Goal: Information Seeking & Learning: Check status

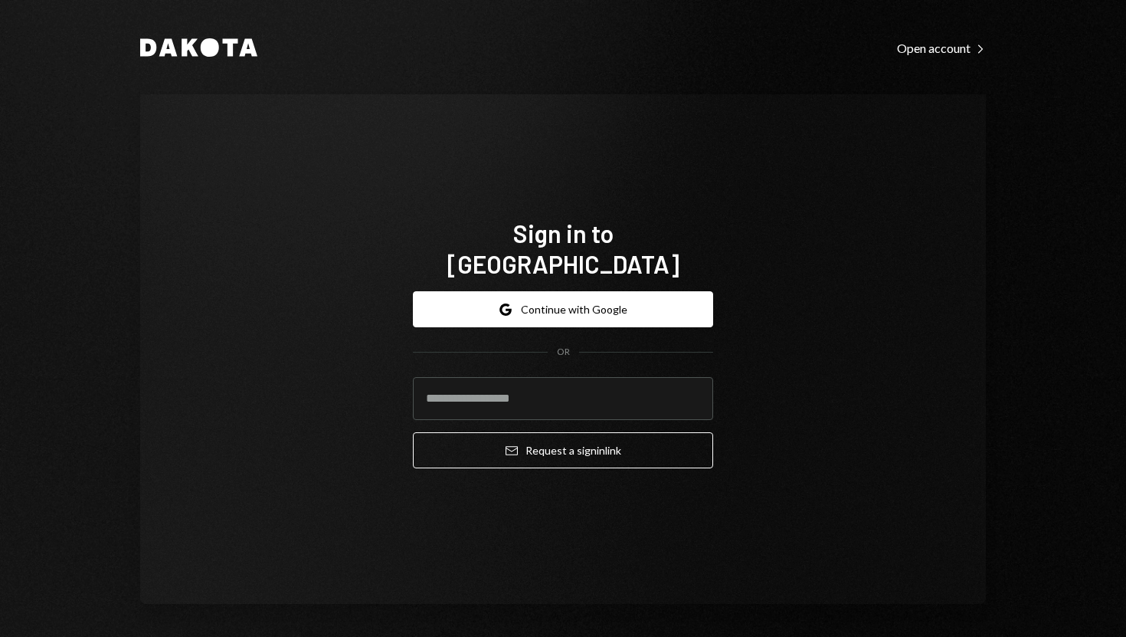
type input "**********"
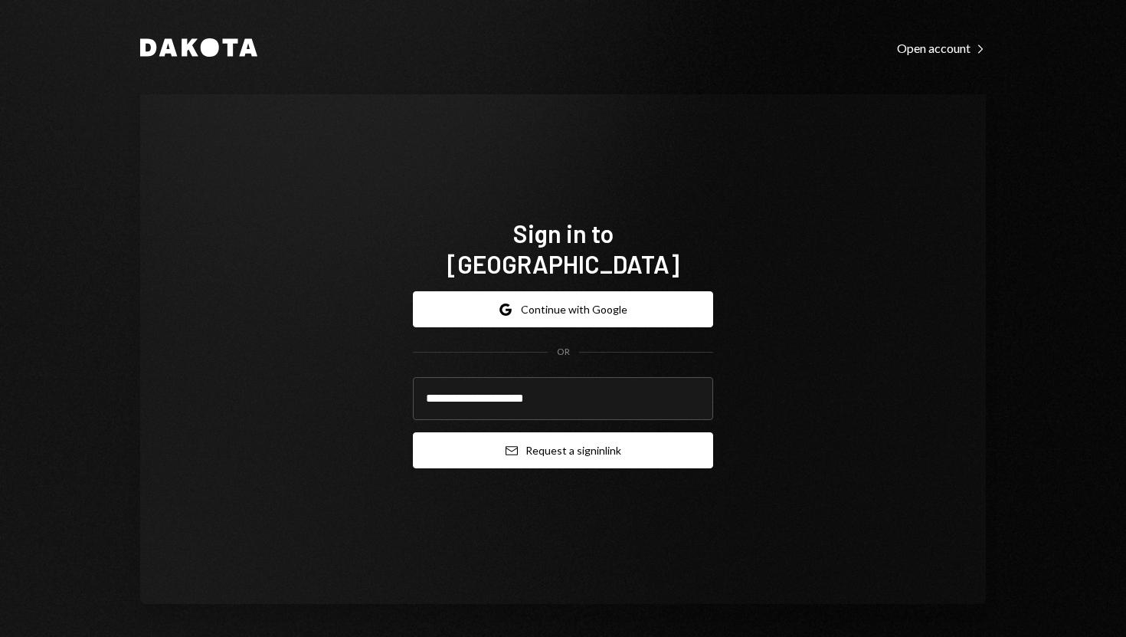
click at [517, 447] on button "Email Request a sign in link" at bounding box center [563, 450] width 300 height 36
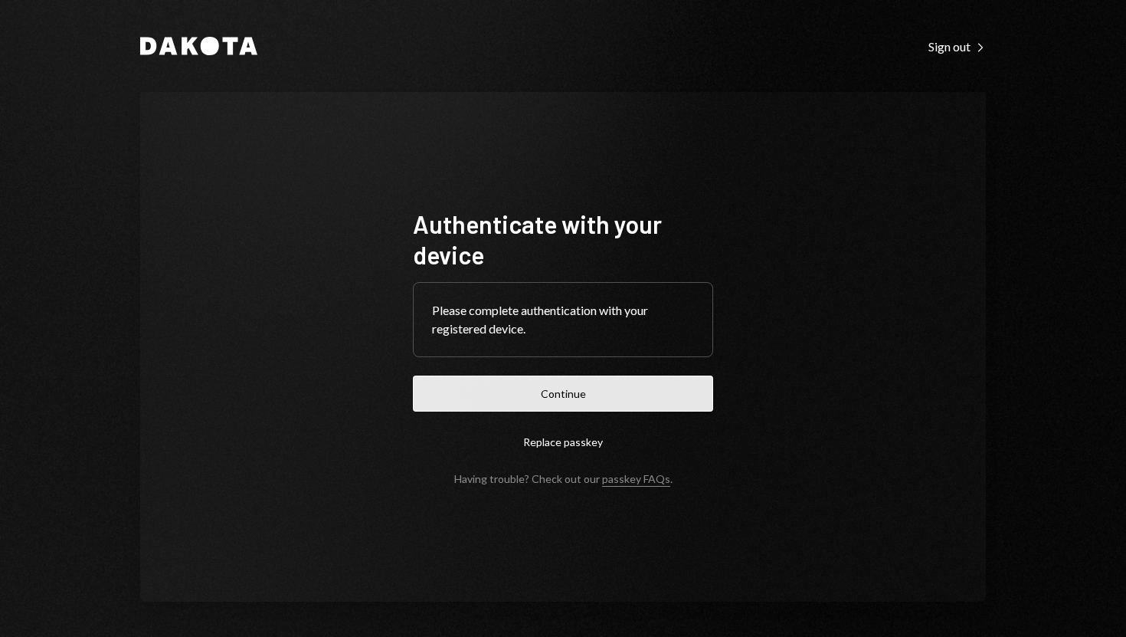
click at [556, 401] on button "Continue" at bounding box center [563, 393] width 300 height 36
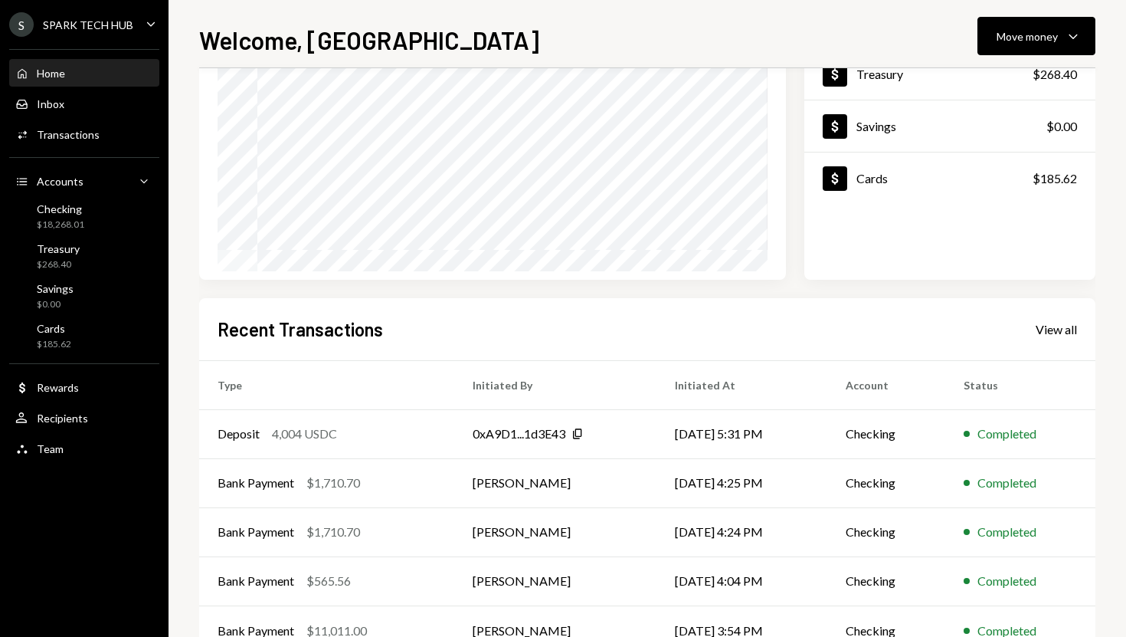
scroll to position [214, 0]
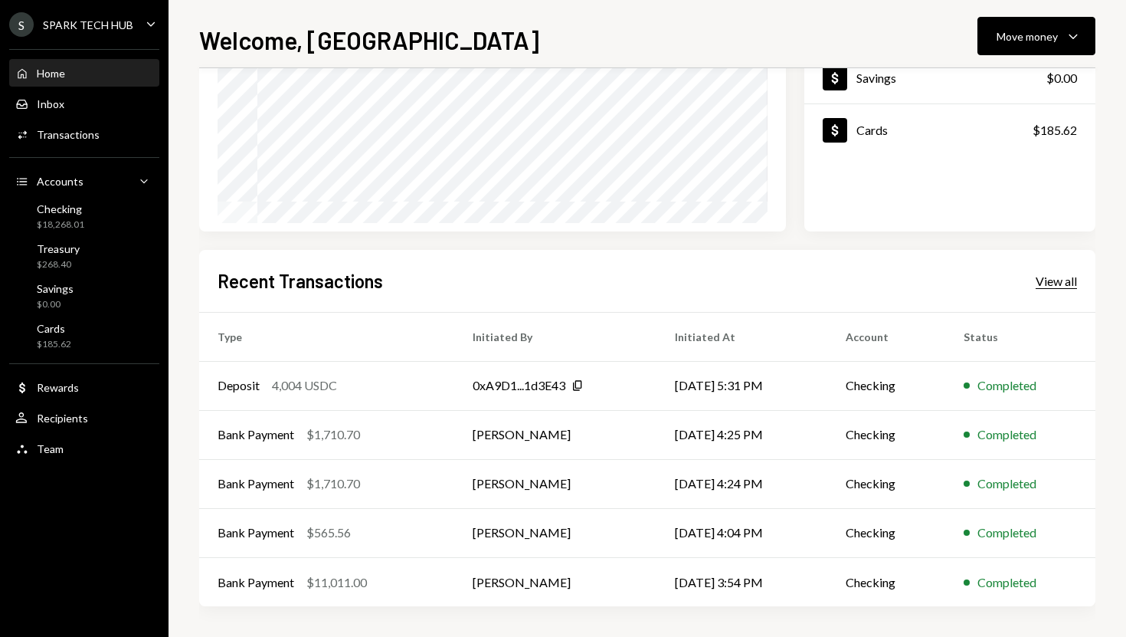
click at [1044, 275] on div "View all" at bounding box center [1056, 281] width 41 height 15
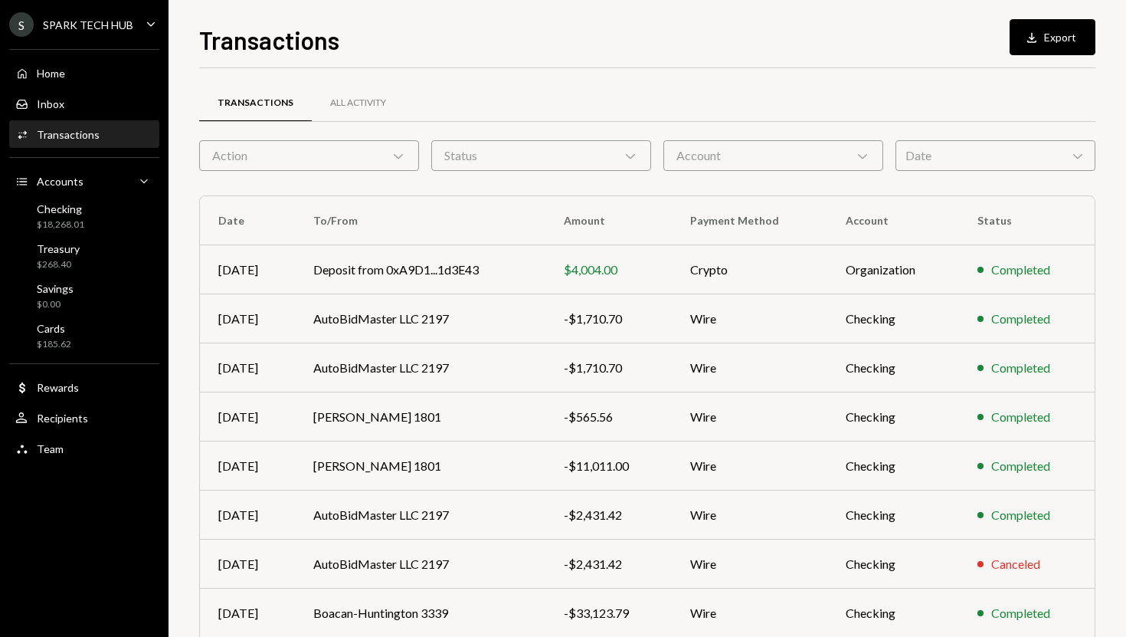
click at [271, 98] on div "Transactions" at bounding box center [256, 103] width 76 height 13
click at [89, 77] on div "Home Home" at bounding box center [84, 74] width 138 height 14
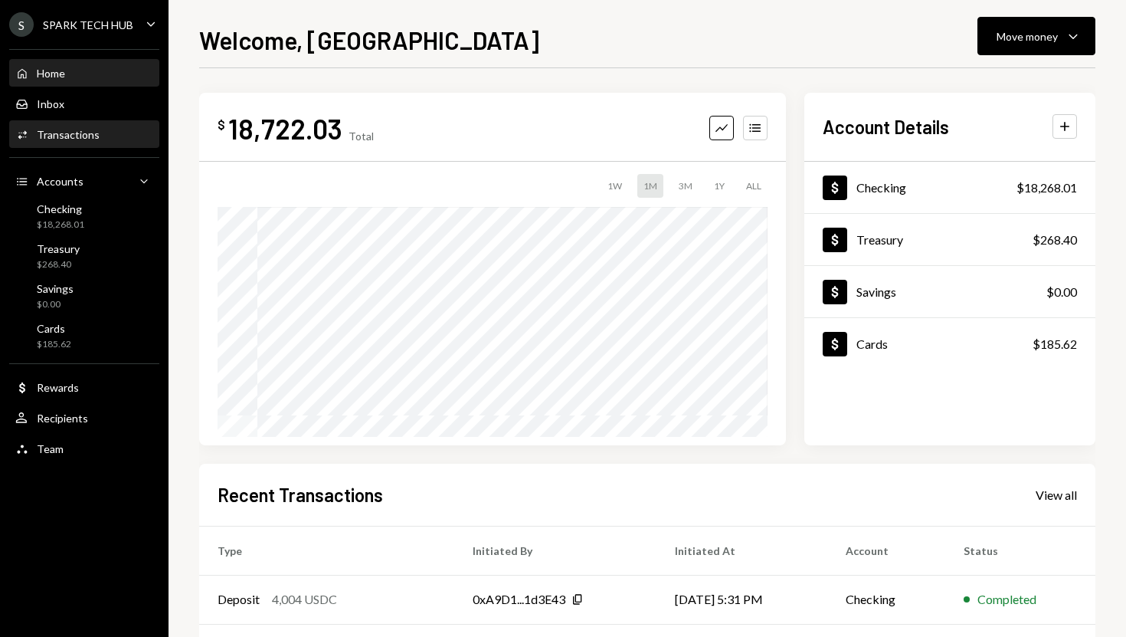
click at [83, 144] on div "Activities Transactions" at bounding box center [84, 135] width 138 height 26
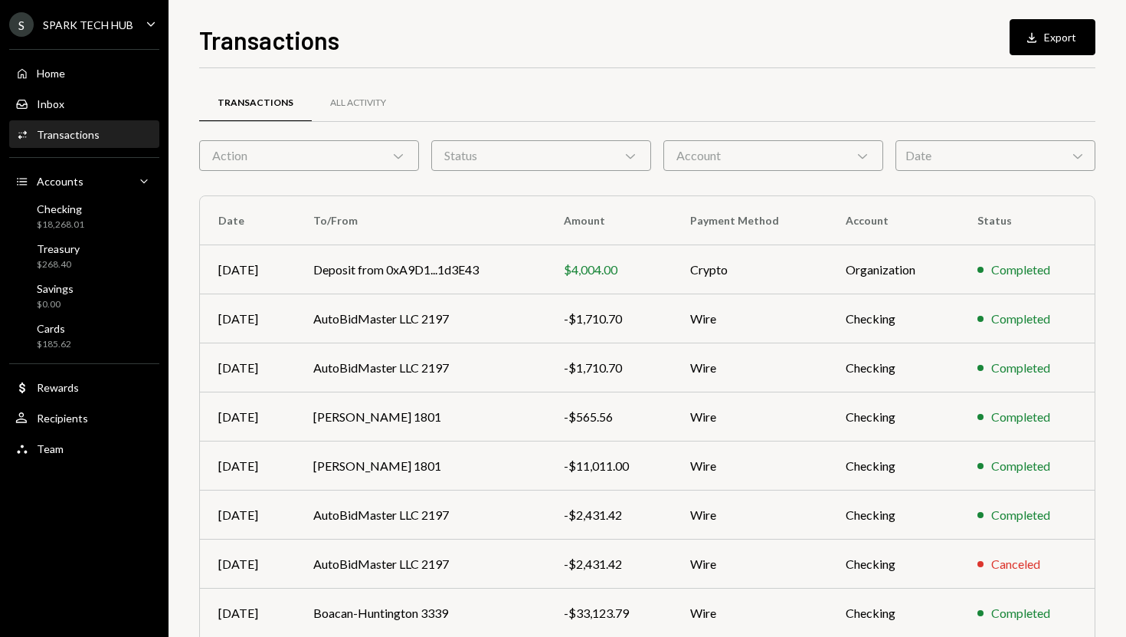
click at [301, 156] on div "Action Chevron Down" at bounding box center [309, 155] width 220 height 31
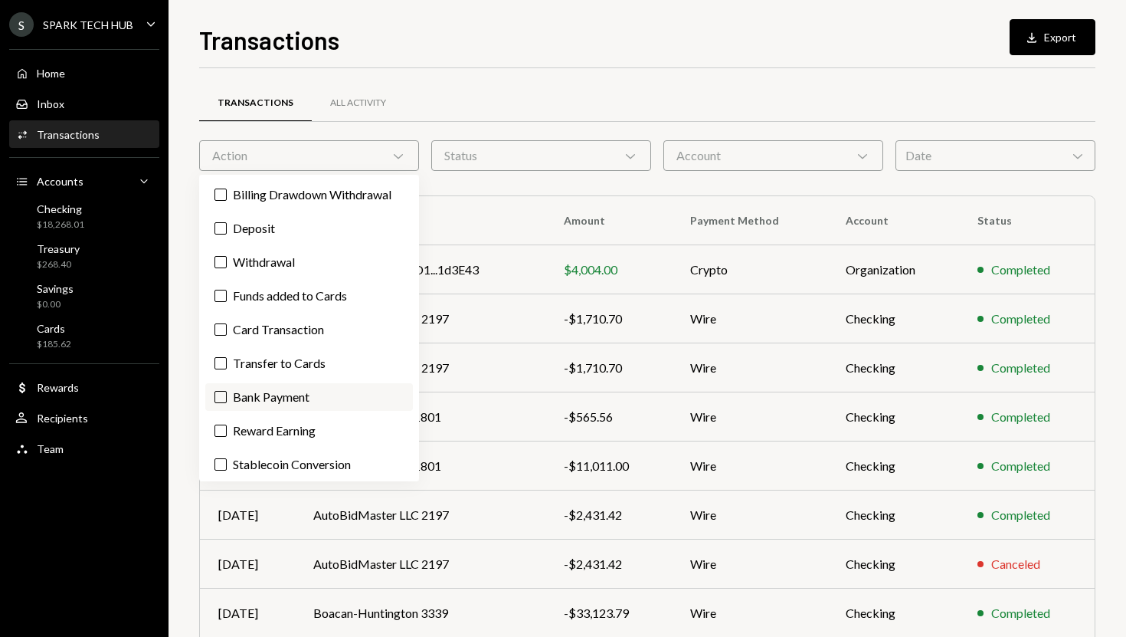
click at [267, 393] on label "Bank Payment" at bounding box center [309, 397] width 208 height 28
click at [227, 393] on button "Bank Payment" at bounding box center [221, 397] width 12 height 12
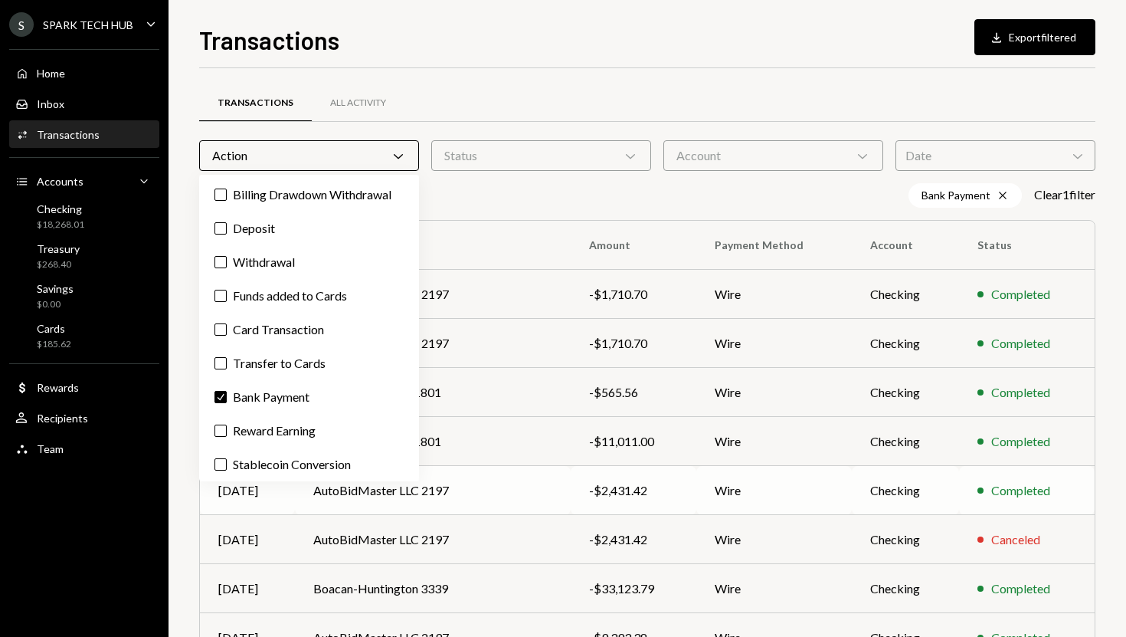
scroll to position [188, 0]
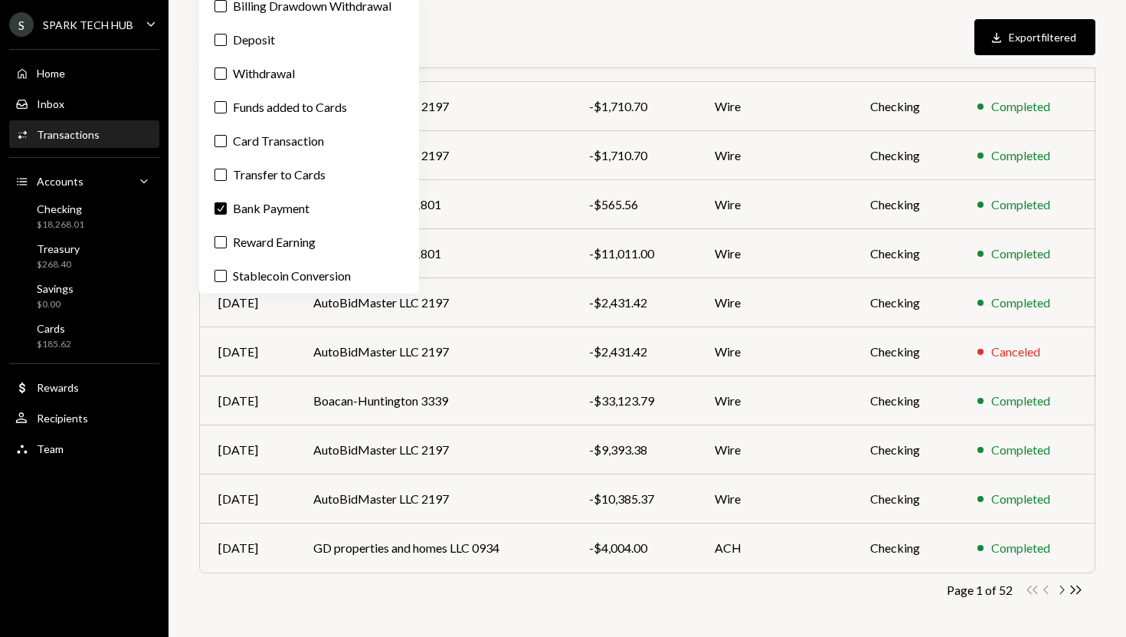
click at [1061, 588] on icon "Chevron Right" at bounding box center [1061, 589] width 15 height 15
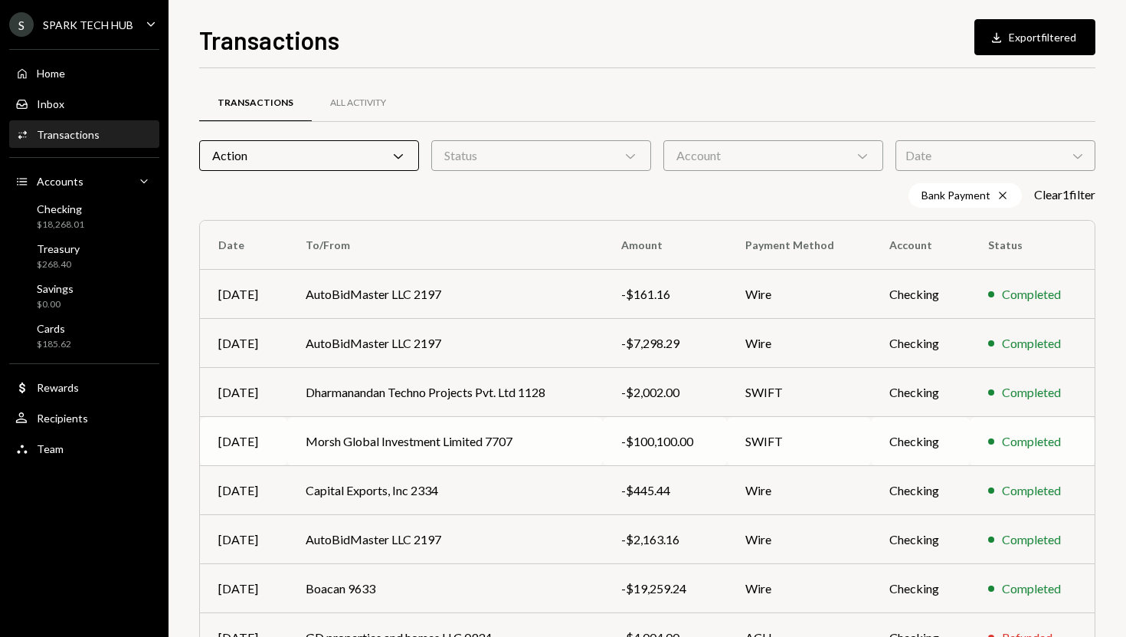
click at [550, 438] on td "Morsh Global Investment Limited 7707" at bounding box center [445, 441] width 316 height 49
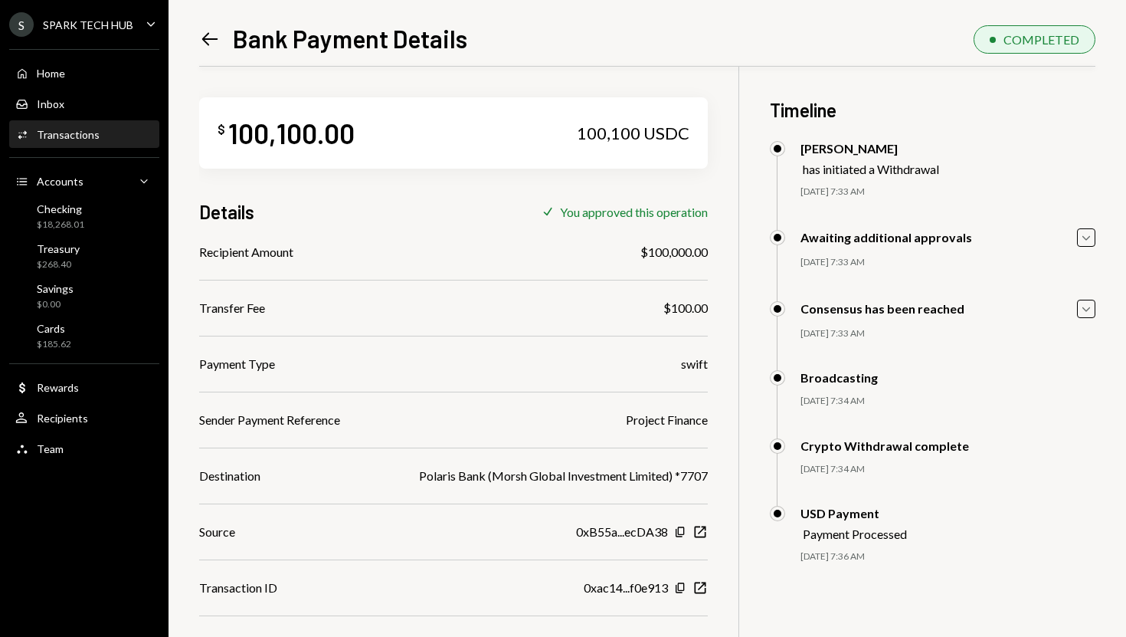
scroll to position [67, 0]
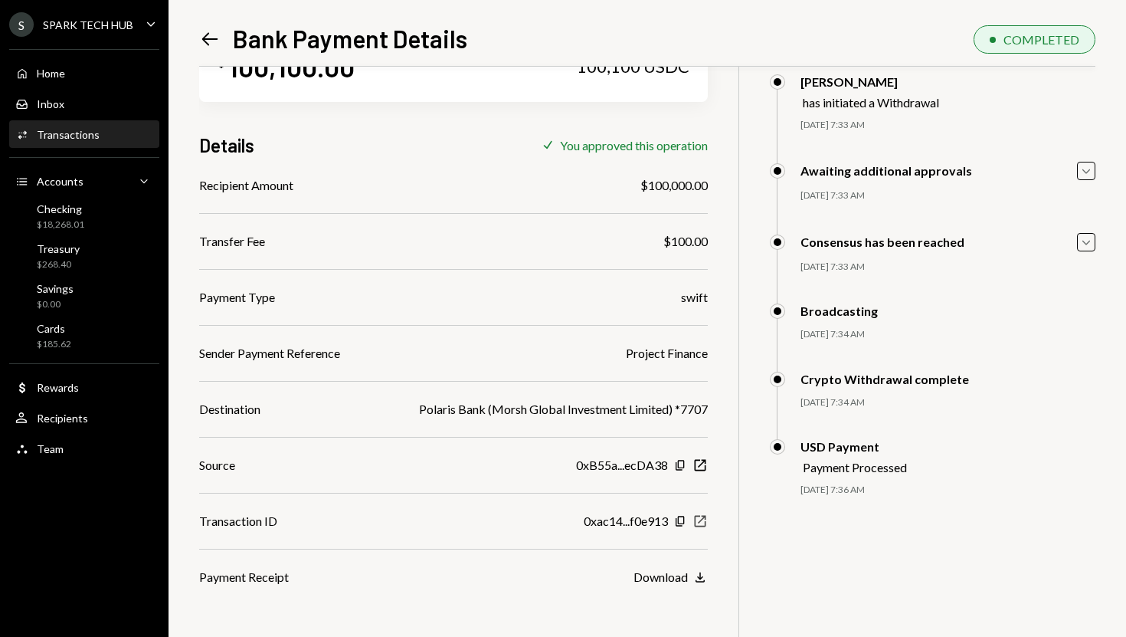
click at [702, 517] on icon "New Window" at bounding box center [700, 520] width 15 height 15
click at [44, 78] on div "Home" at bounding box center [51, 73] width 28 height 13
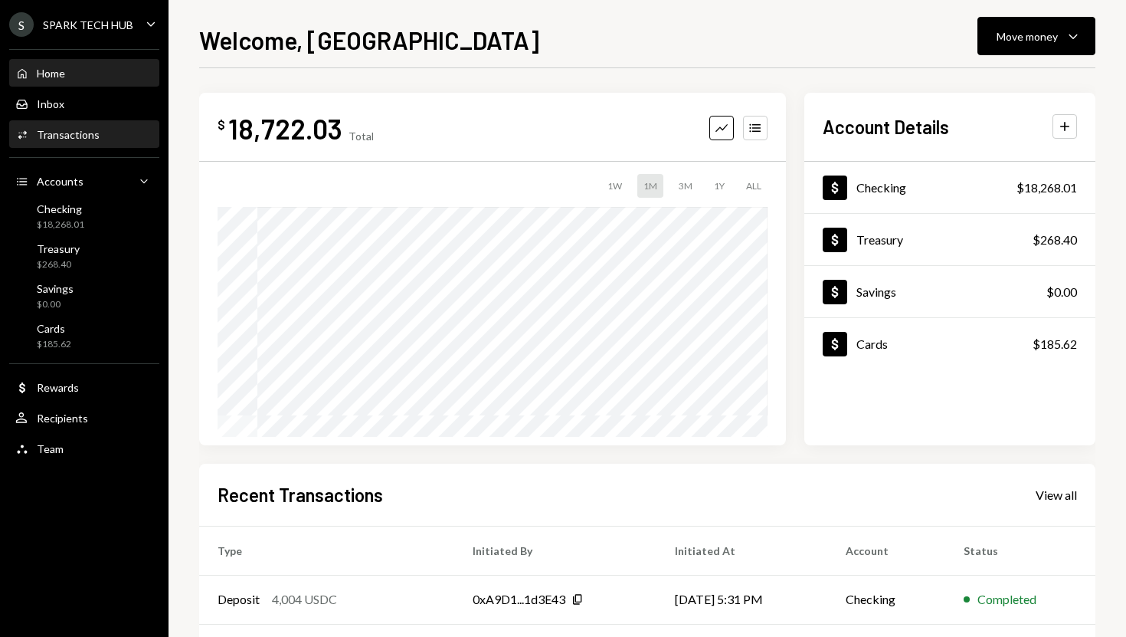
click at [112, 133] on div "Activities Transactions" at bounding box center [84, 135] width 138 height 14
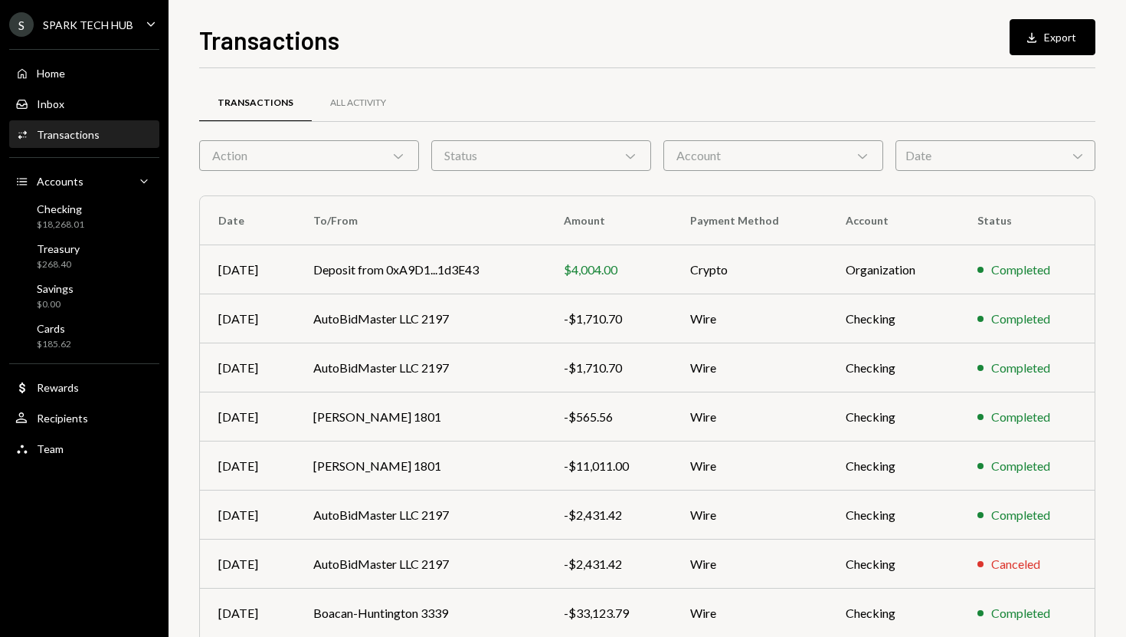
click at [489, 160] on div "Status Chevron Down" at bounding box center [541, 155] width 220 height 31
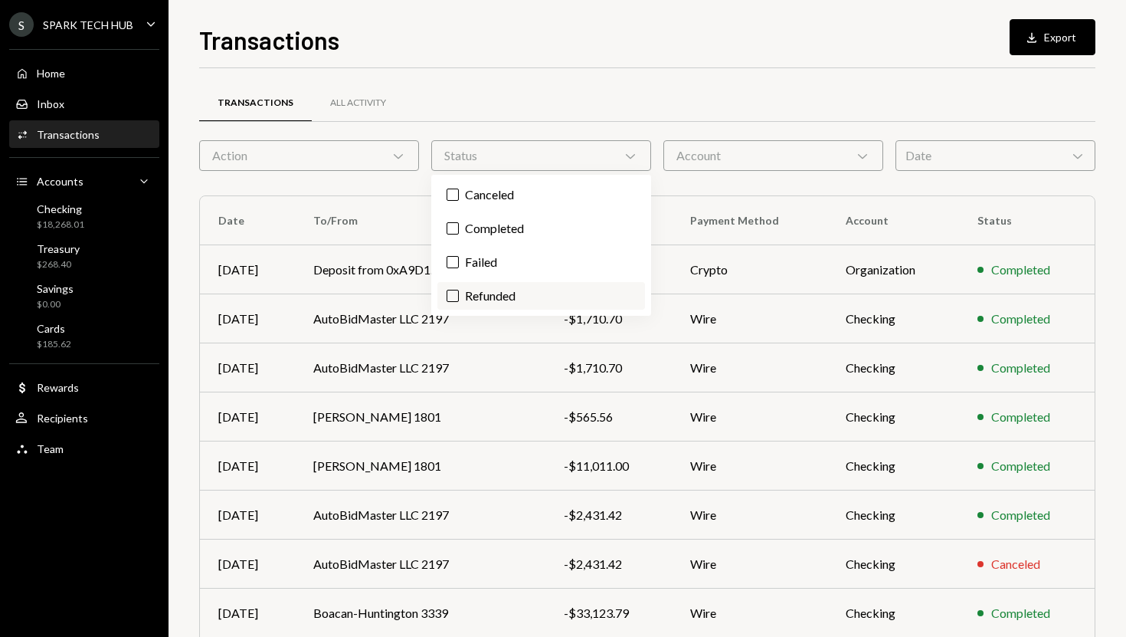
click at [506, 282] on label "Refunded" at bounding box center [542, 296] width 208 height 28
click at [459, 290] on button "Refunded" at bounding box center [453, 296] width 12 height 12
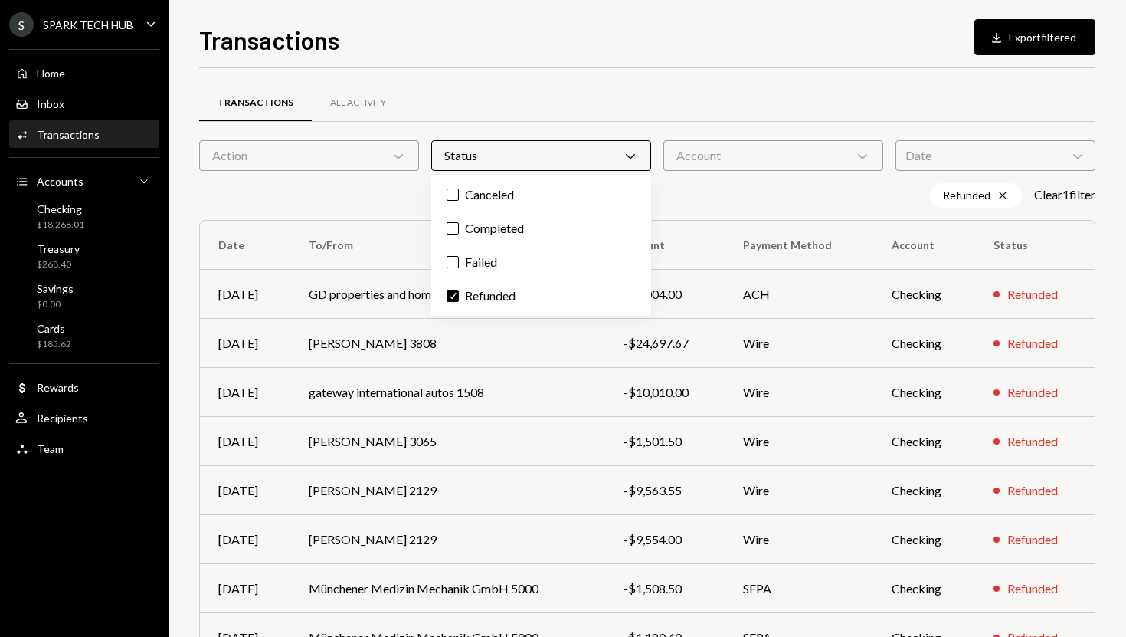
click at [672, 197] on div "Refunded Cross Clear 1 filter" at bounding box center [647, 195] width 896 height 25
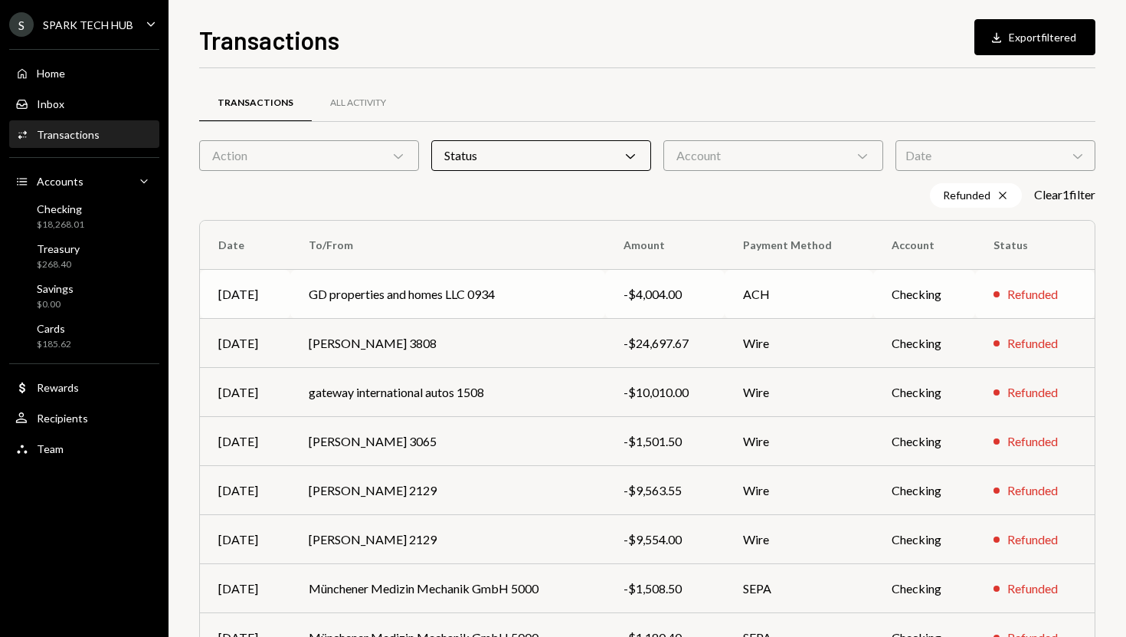
click at [631, 294] on div "-$4,004.00" at bounding box center [666, 294] width 84 height 18
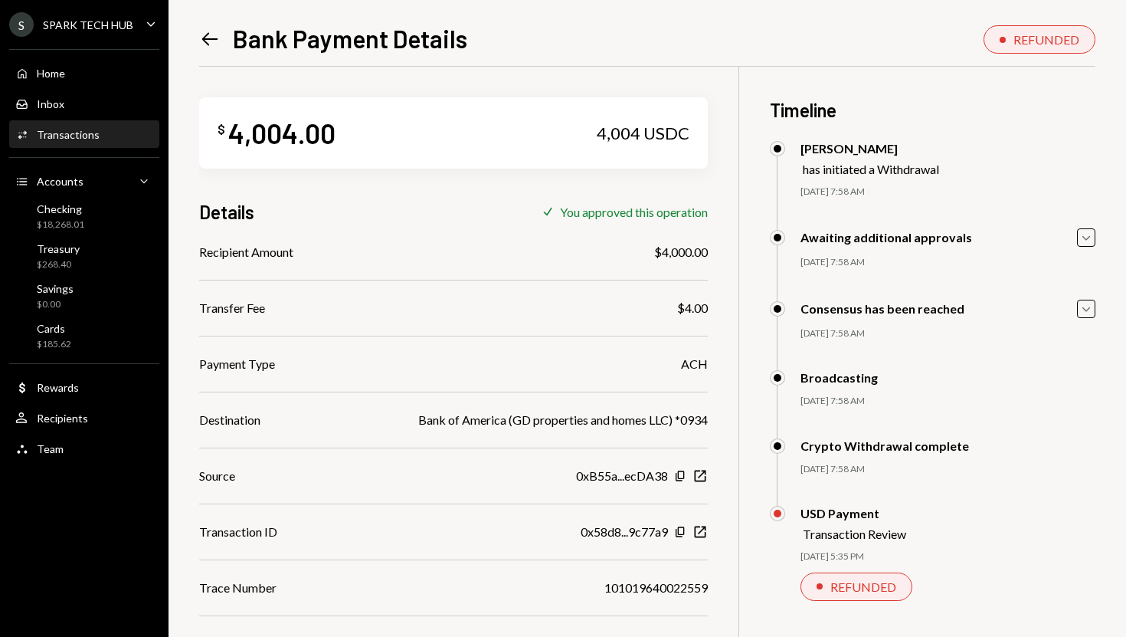
click at [123, 137] on div "Activities Transactions" at bounding box center [84, 135] width 138 height 14
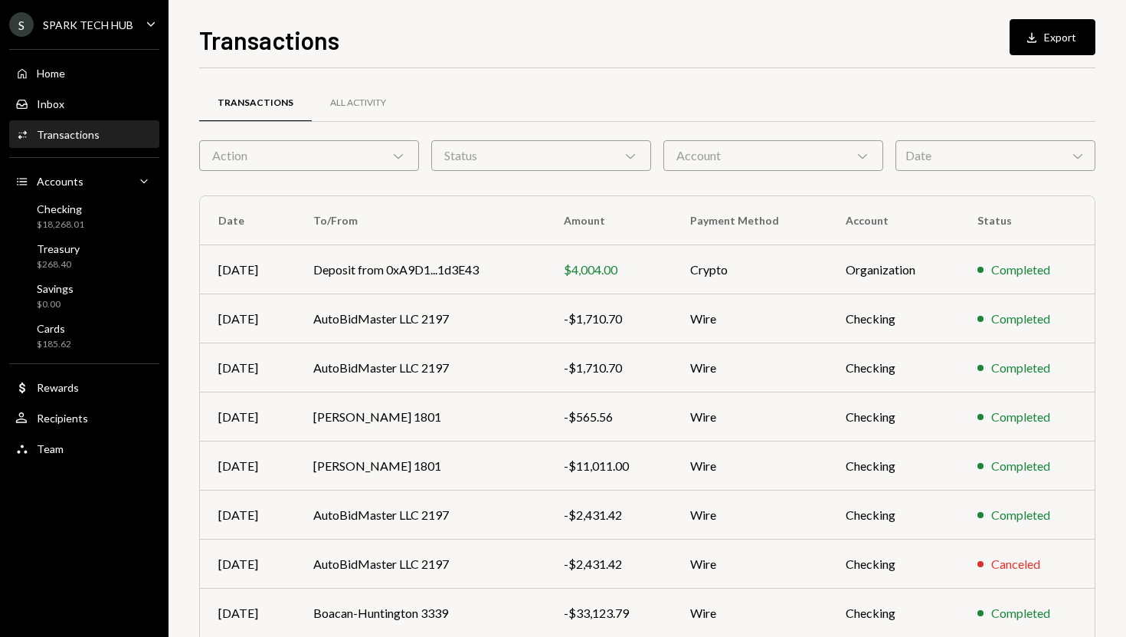
click at [572, 155] on div "Status Chevron Down" at bounding box center [541, 155] width 220 height 31
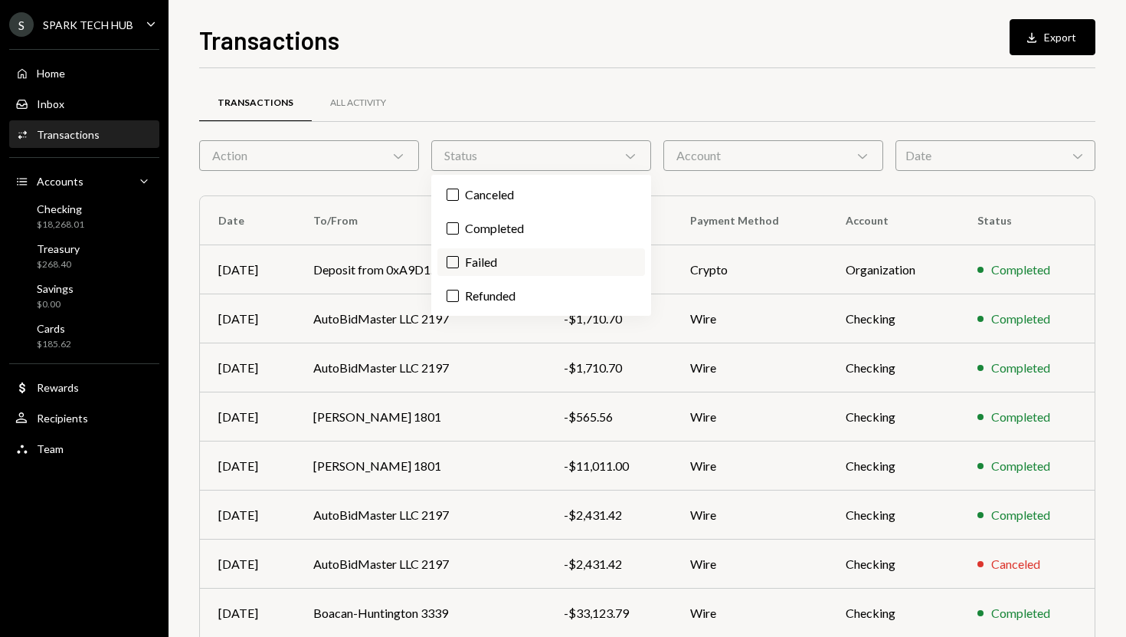
click at [503, 264] on label "Failed" at bounding box center [542, 262] width 208 height 28
click at [459, 264] on button "Failed" at bounding box center [453, 262] width 12 height 12
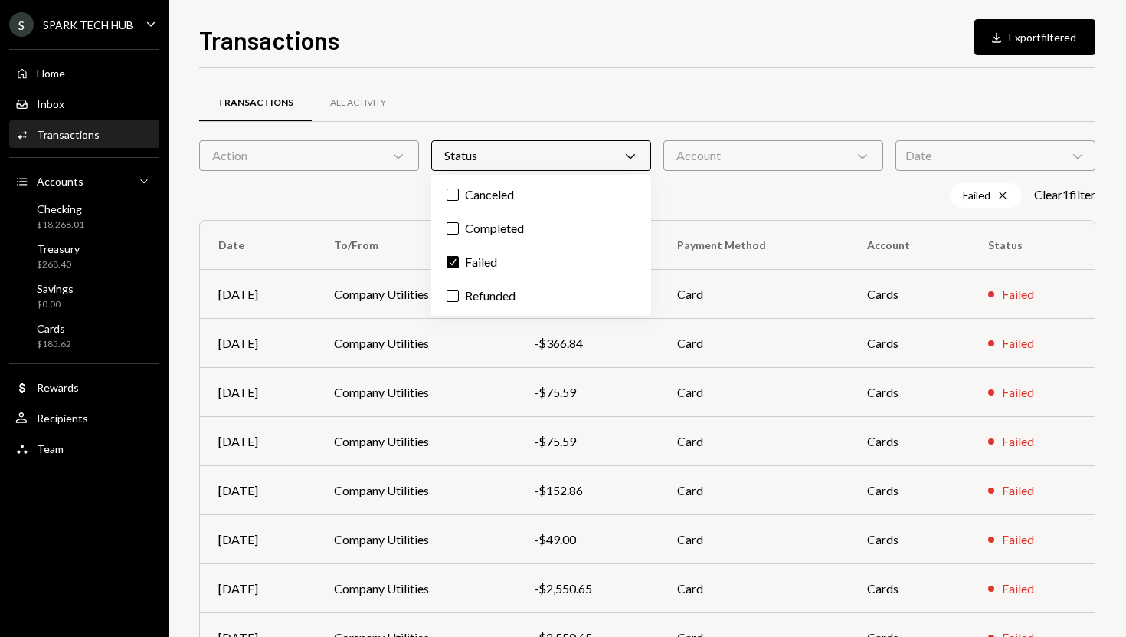
click at [712, 182] on div "Transactions All Activity Action Chevron Down Status Chevron Down Account Chevr…" at bounding box center [647, 459] width 896 height 732
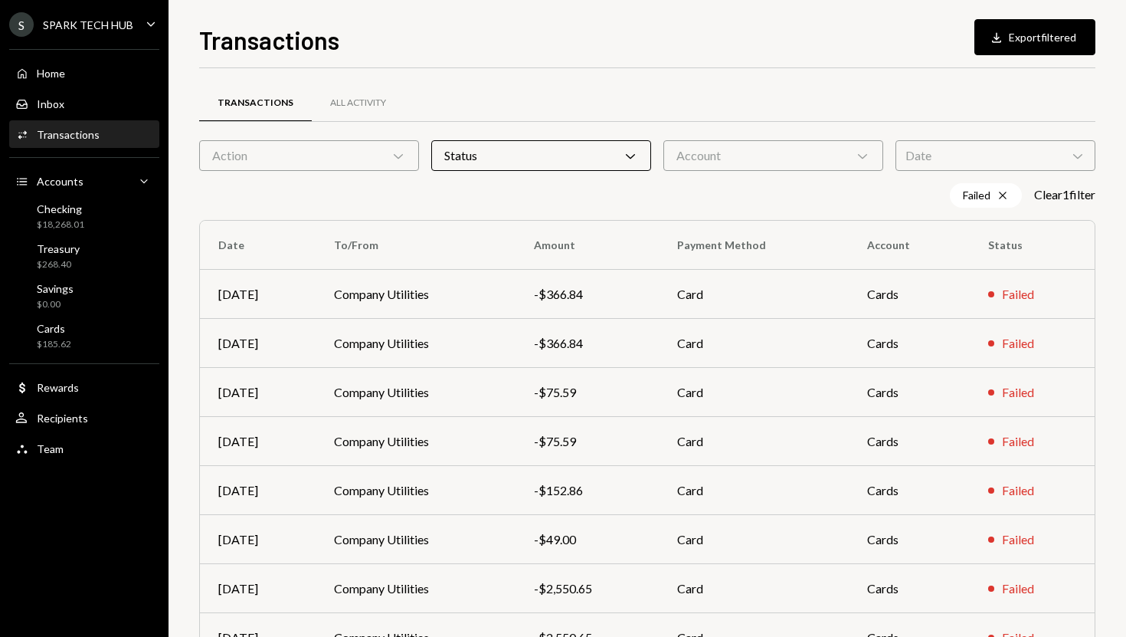
click at [585, 164] on div "Status Chevron Down" at bounding box center [541, 155] width 220 height 31
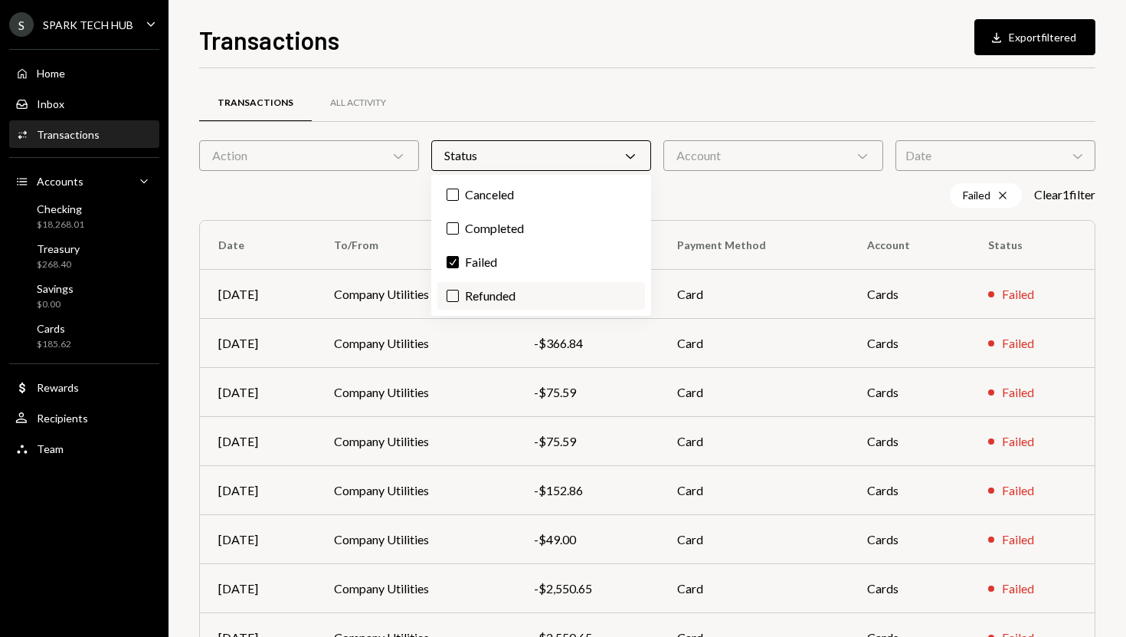
click at [501, 296] on label "Refunded" at bounding box center [542, 296] width 208 height 28
click at [459, 296] on button "Refunded" at bounding box center [453, 296] width 12 height 12
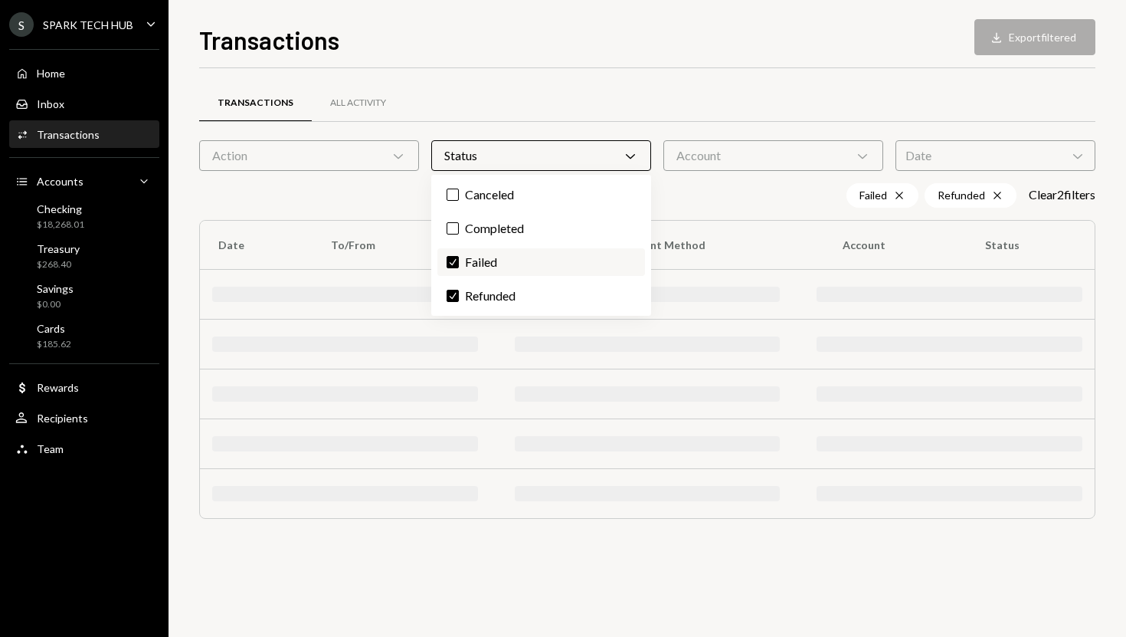
click at [505, 268] on label "Check Failed" at bounding box center [542, 262] width 208 height 28
click at [459, 268] on button "Check" at bounding box center [453, 262] width 12 height 12
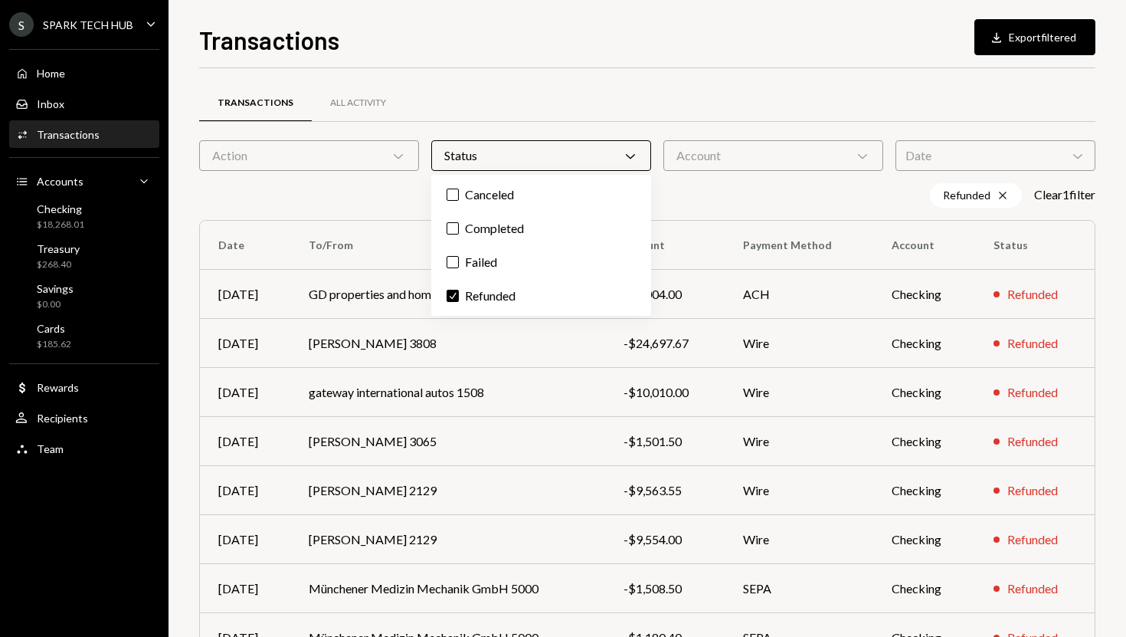
click at [675, 183] on div "Refunded Cross Clear 1 filter" at bounding box center [647, 195] width 896 height 25
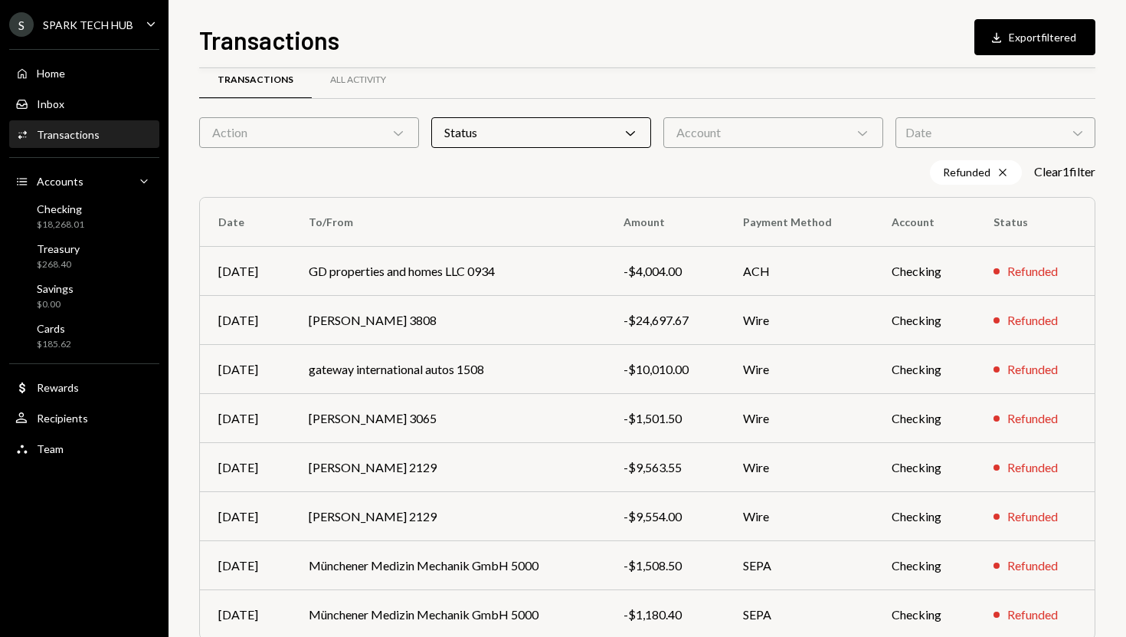
scroll to position [16, 0]
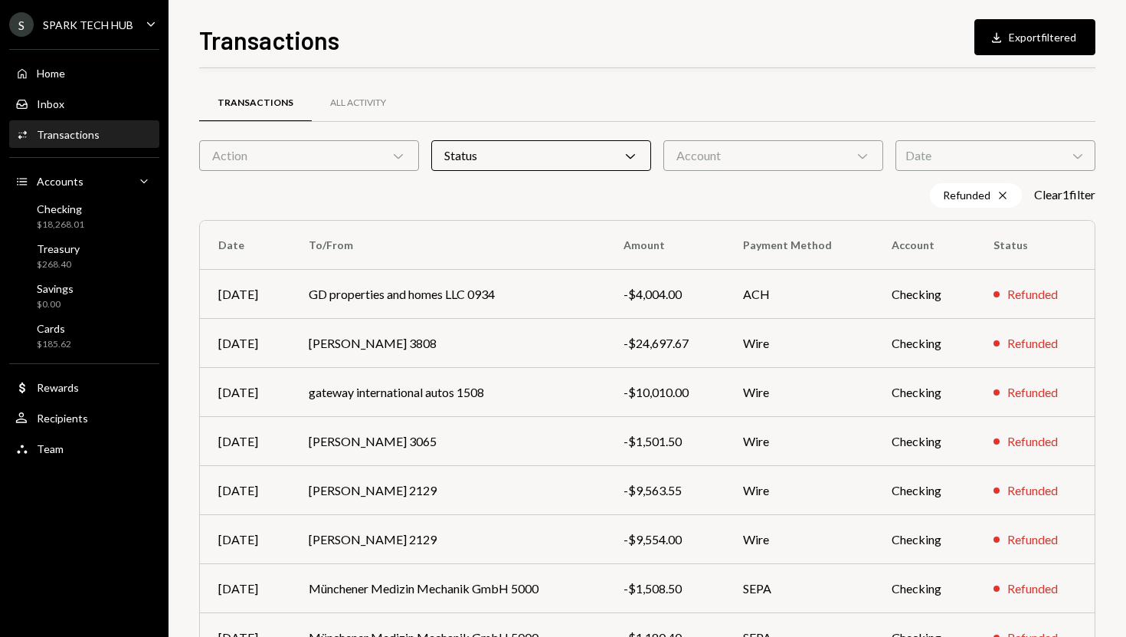
scroll to position [16, 0]
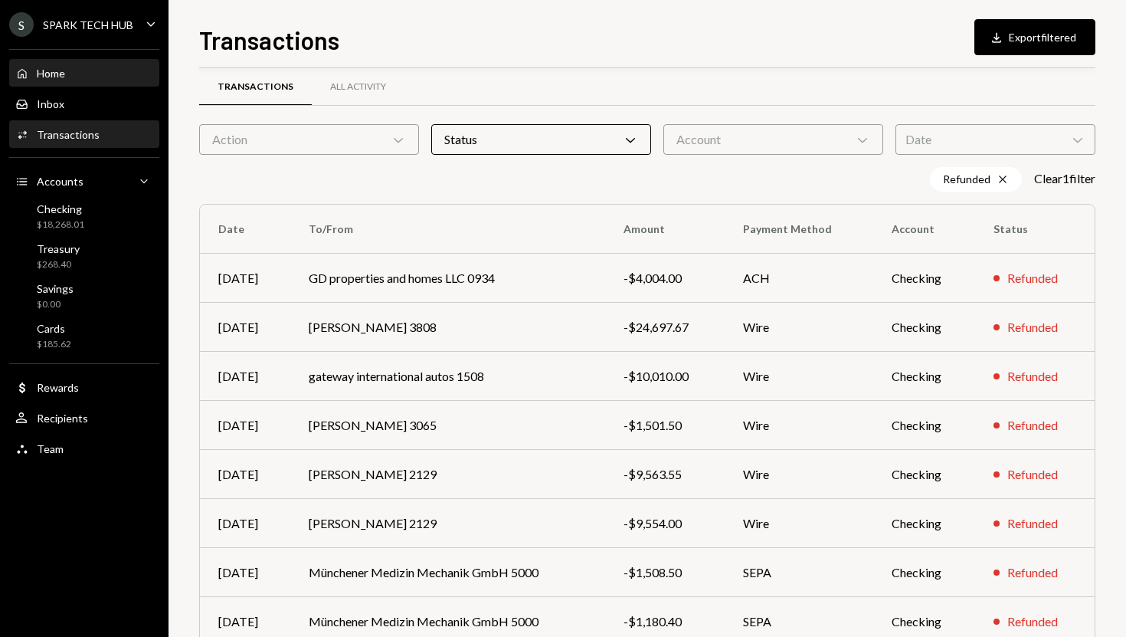
click at [113, 74] on div "Home Home" at bounding box center [84, 74] width 138 height 14
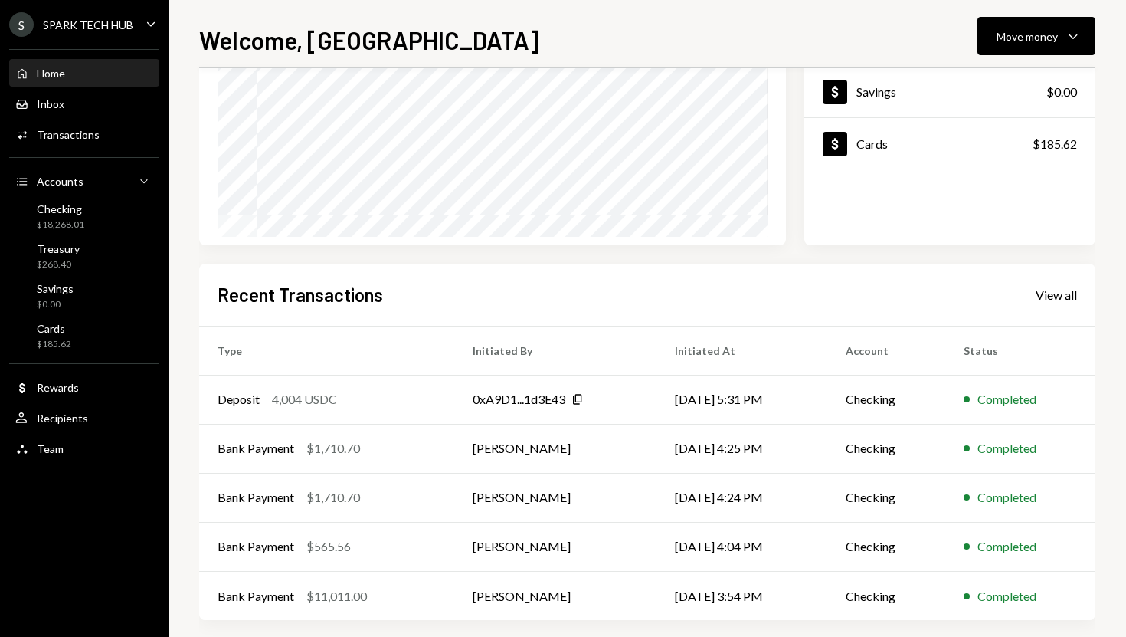
scroll to position [214, 0]
